Goal: Use online tool/utility: Utilize a website feature to perform a specific function

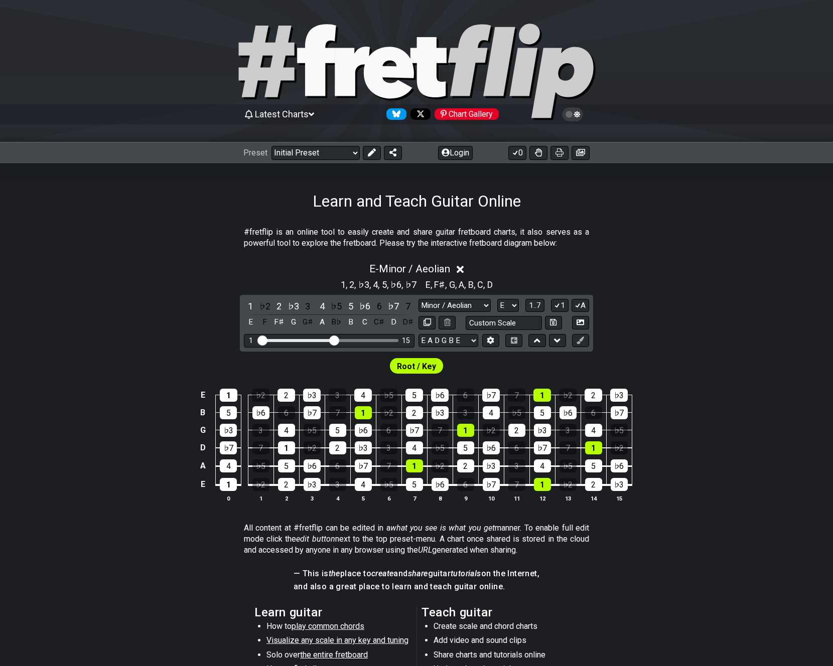
select select "Minor / Aeolian"
select select "E"
click at [459, 303] on select "Minor Pentatonic Click to edit Minor Pentatonic Major Pentatonic Minor Blues Ma…" at bounding box center [455, 306] width 72 height 14
click at [419, 299] on select "Minor Pentatonic Click to edit Minor Pentatonic Major Pentatonic Minor Blues Ma…" at bounding box center [455, 306] width 72 height 14
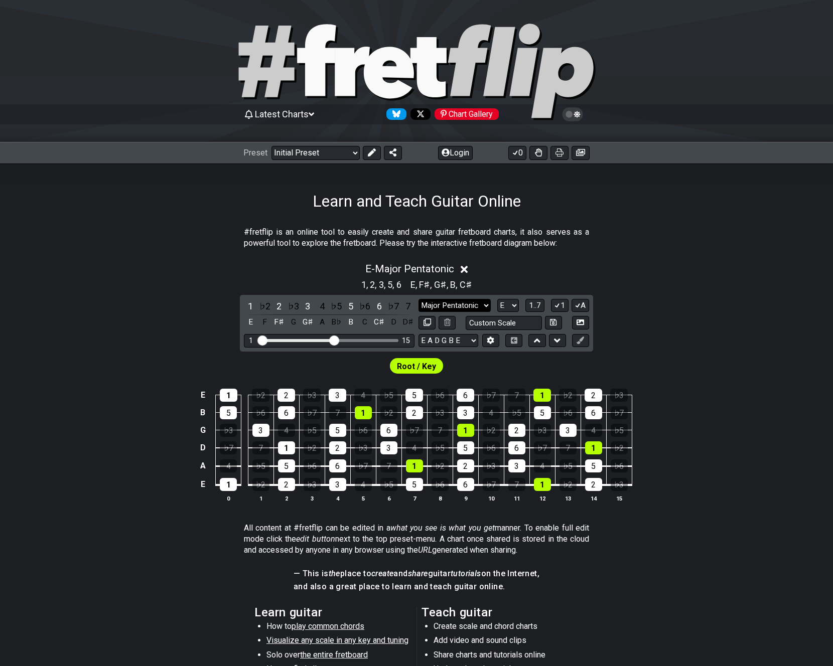
click at [463, 303] on select "Minor Pentatonic Click to edit Minor Pentatonic Major Pentatonic Minor Blues Ma…" at bounding box center [455, 306] width 72 height 14
click at [419, 299] on select "Minor Pentatonic Click to edit Minor Pentatonic Major Pentatonic Minor Blues Ma…" at bounding box center [455, 306] width 72 height 14
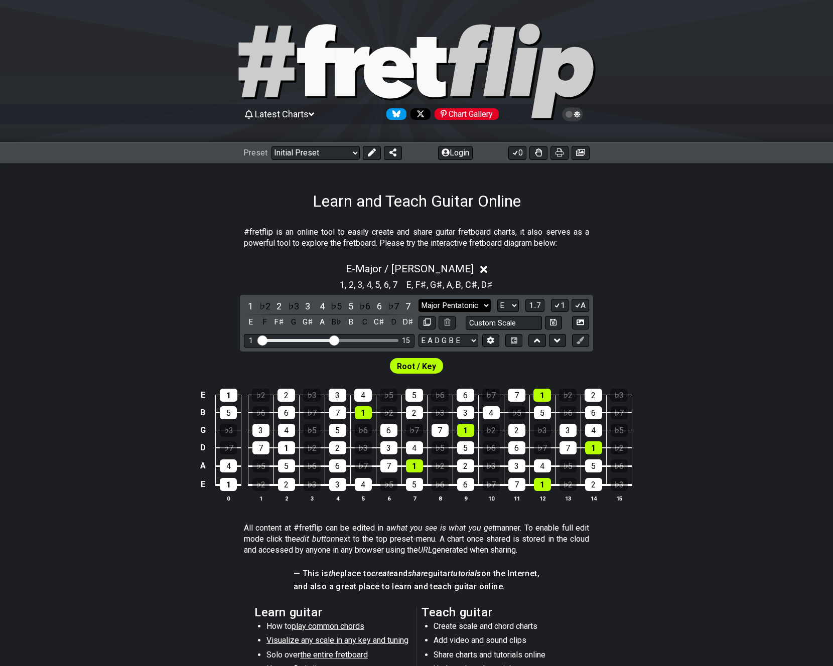
click at [484, 309] on select "Minor Pentatonic Click to edit Minor Pentatonic Major Pentatonic Minor Blues Ma…" at bounding box center [455, 306] width 72 height 14
select select "Minor / Aeolian"
click at [419, 299] on select "Minor Pentatonic Click to edit Minor Pentatonic Major Pentatonic Minor Blues Ma…" at bounding box center [455, 306] width 72 height 14
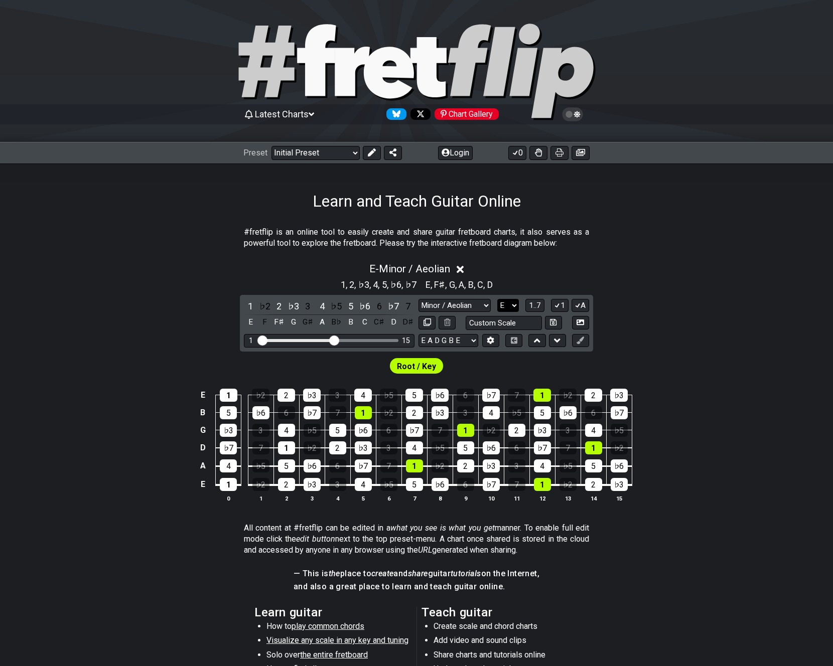
click at [506, 305] on select "A♭ A A♯ B♭ B C C♯ D♭ D D♯ E♭ E F F♯ G♭ G G♯" at bounding box center [508, 306] width 22 height 14
select select "C#"
click at [497, 299] on select "A♭ A A♯ B♭ B C C♯ D♭ D D♯ E♭ E F F♯ G♭ G G♯" at bounding box center [508, 306] width 22 height 14
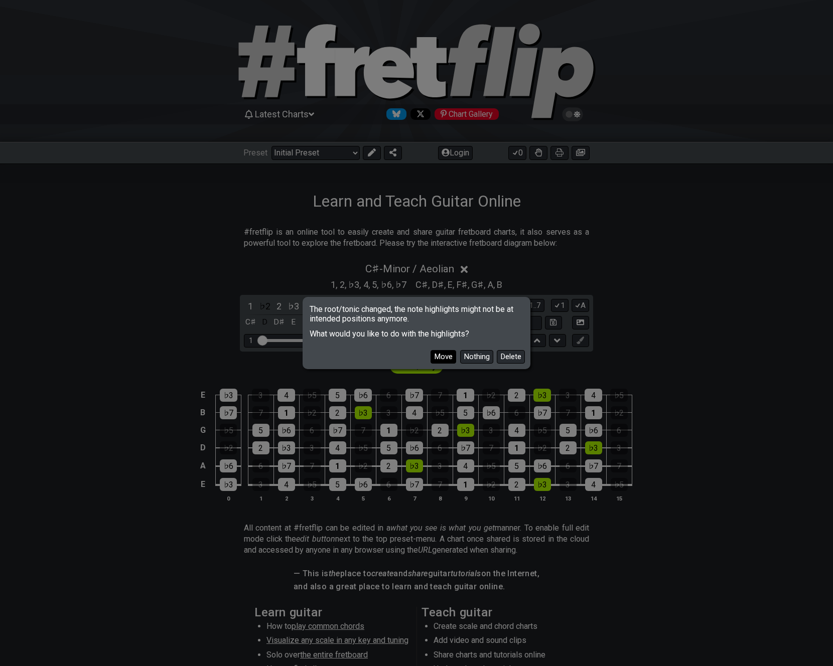
click at [445, 351] on button "Move" at bounding box center [444, 357] width 26 height 14
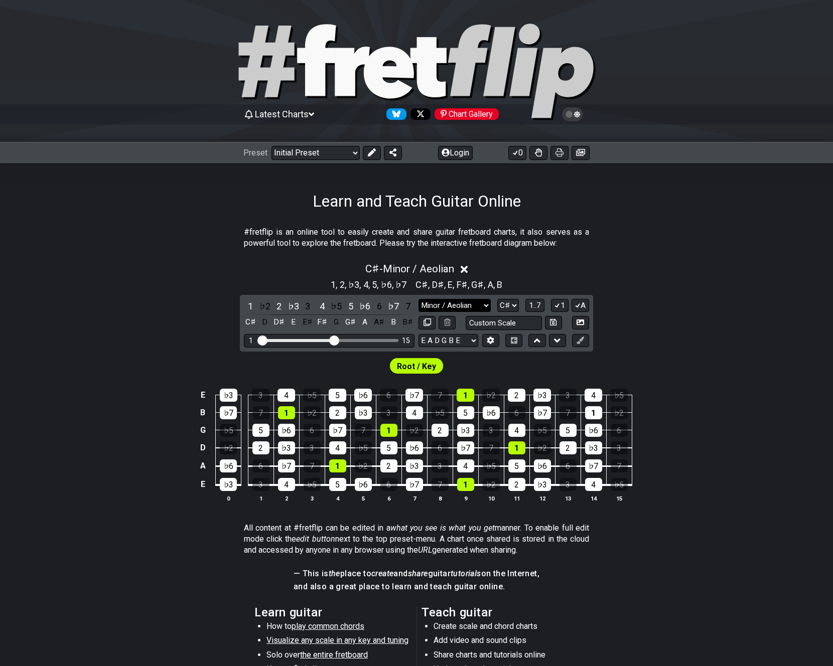
click at [475, 303] on select "Minor Pentatonic Click to edit Minor Pentatonic Major Pentatonic Minor Blues Ma…" at bounding box center [455, 306] width 72 height 14
select select "Major / [PERSON_NAME]"
click at [419, 299] on select "Minor Pentatonic Click to edit Minor Pentatonic Major Pentatonic Minor Blues Ma…" at bounding box center [455, 306] width 72 height 14
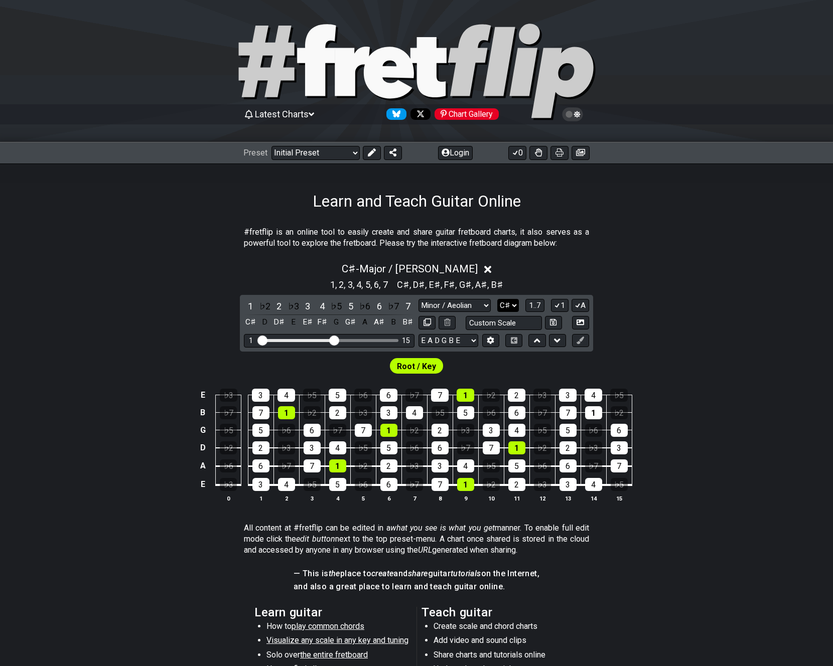
click at [515, 305] on select "A♭ A A♯ B♭ B C C♯ D♭ D D♯ E♭ E F F♯ G♭ G G♯" at bounding box center [508, 306] width 22 height 14
select select "E"
click at [497, 299] on select "A♭ A A♯ B♭ B C C♯ D♭ D D♯ E♭ E F F♯ G♭ G G♯" at bounding box center [508, 306] width 22 height 14
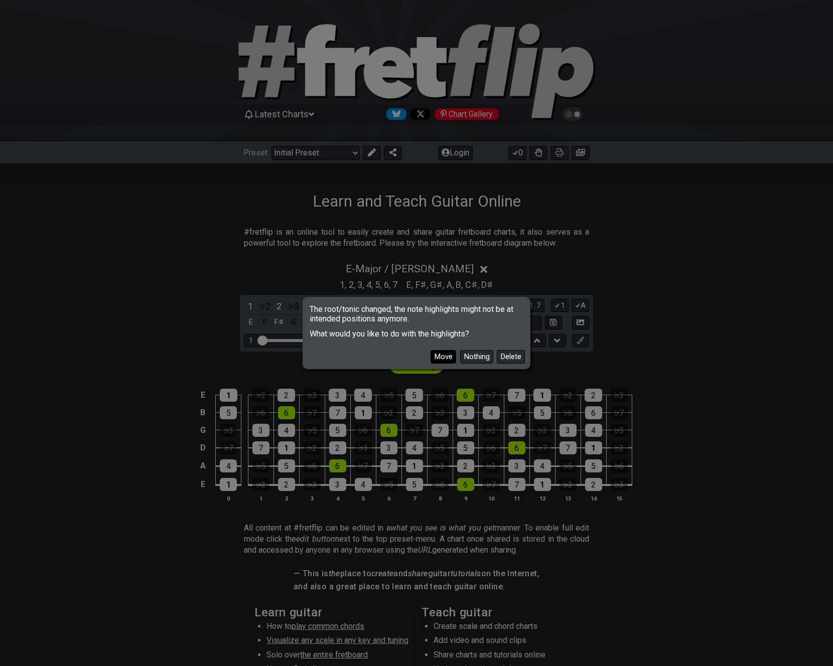
click at [446, 359] on button "Move" at bounding box center [444, 357] width 26 height 14
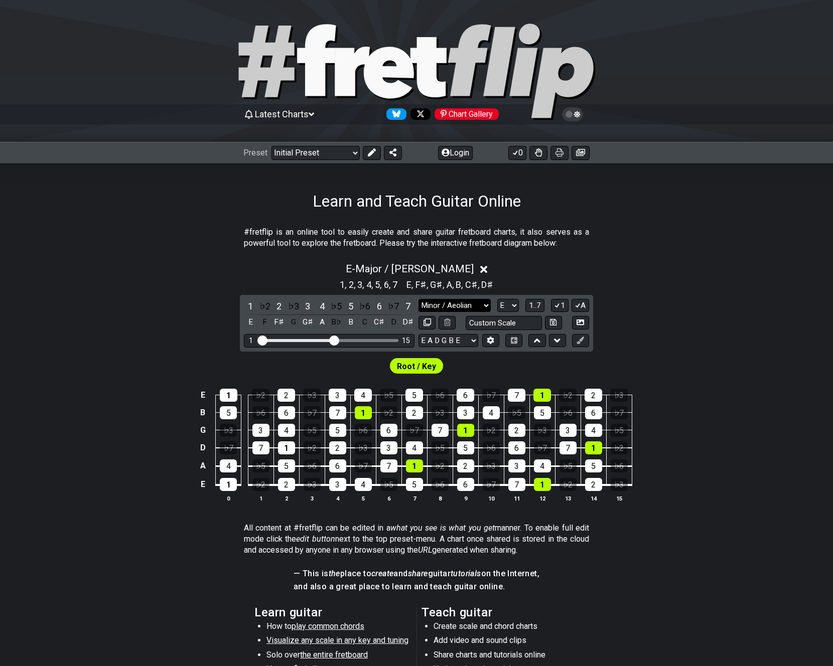
click at [480, 305] on select "Minor Pentatonic Click to edit Minor Pentatonic Major Pentatonic Minor Blues Ma…" at bounding box center [455, 306] width 72 height 14
select select "Major Pentatonic"
click at [419, 299] on select "Minor Pentatonic Click to edit Minor Pentatonic Major Pentatonic Minor Blues Ma…" at bounding box center [455, 306] width 72 height 14
